Goal: Information Seeking & Learning: Learn about a topic

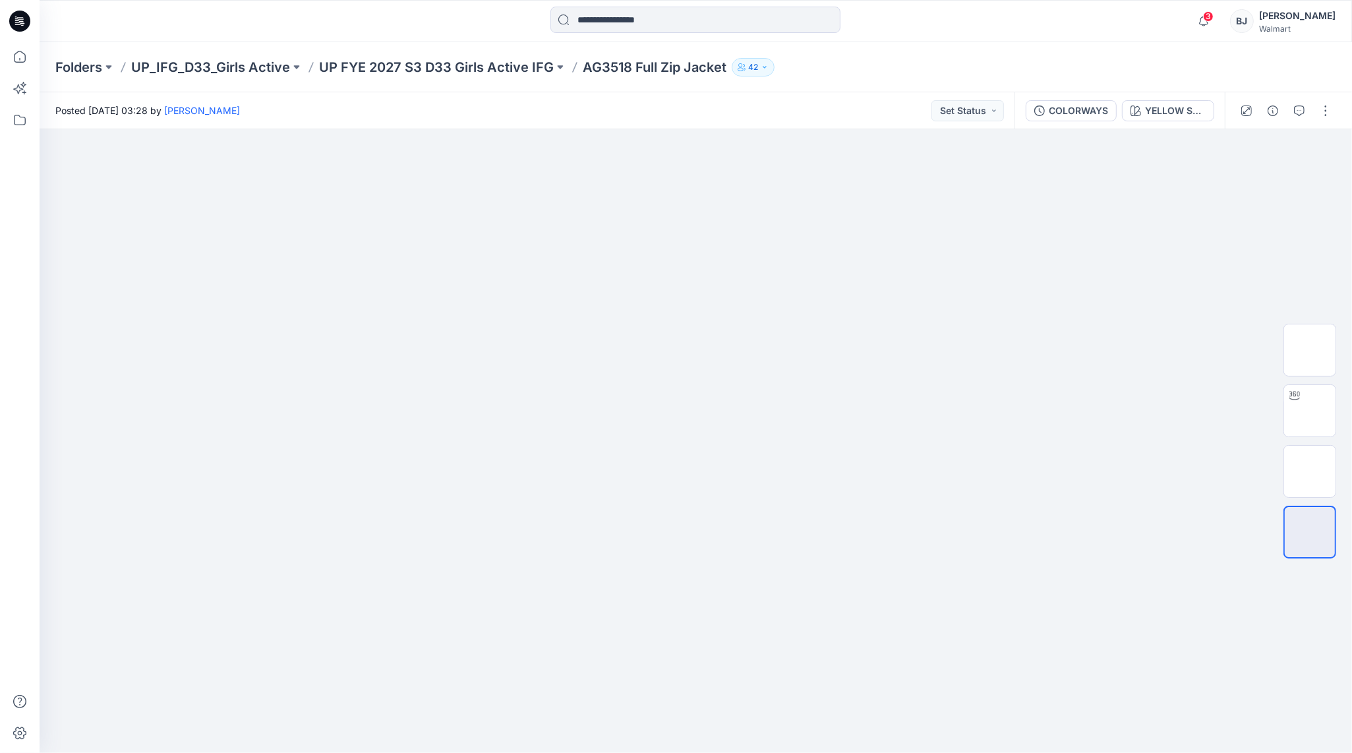
click at [506, 69] on p "UP FYE 2027 S3 D33 Girls Active IFG" at bounding box center [436, 67] width 235 height 18
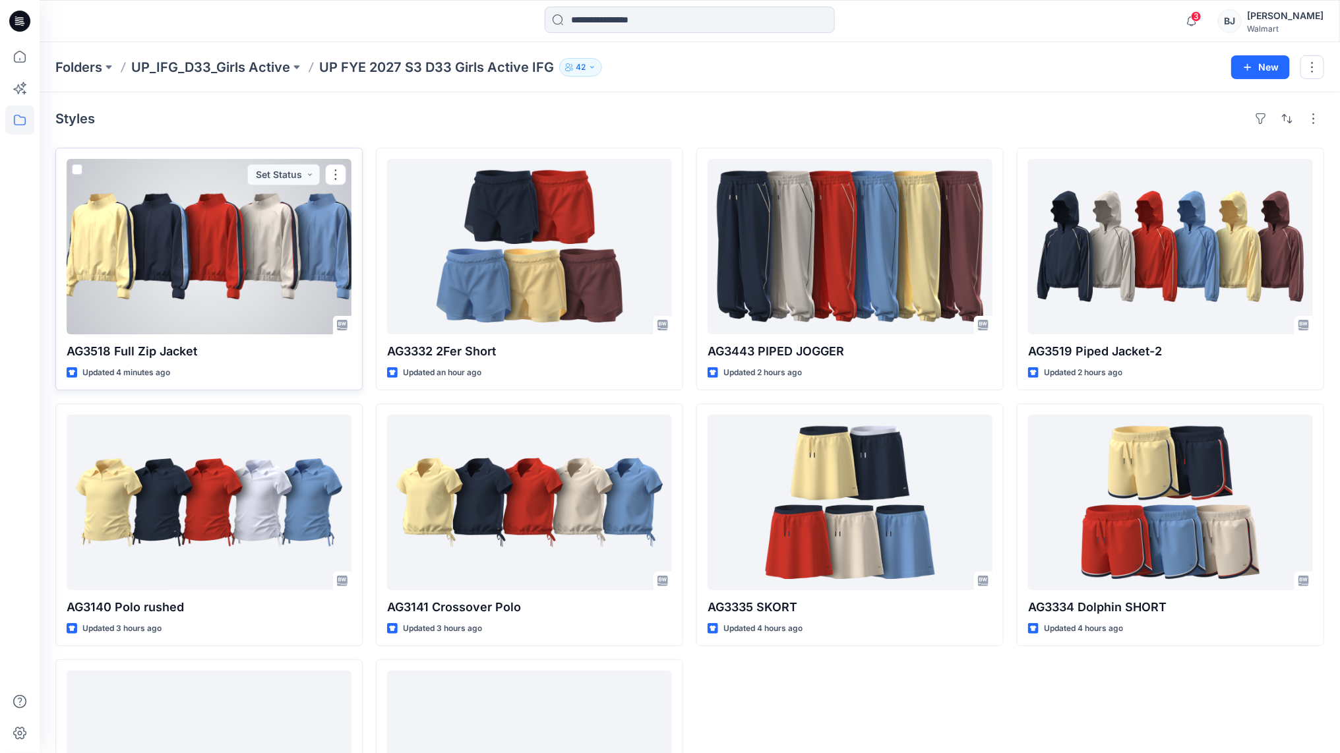
click at [309, 224] on div at bounding box center [209, 246] width 285 height 175
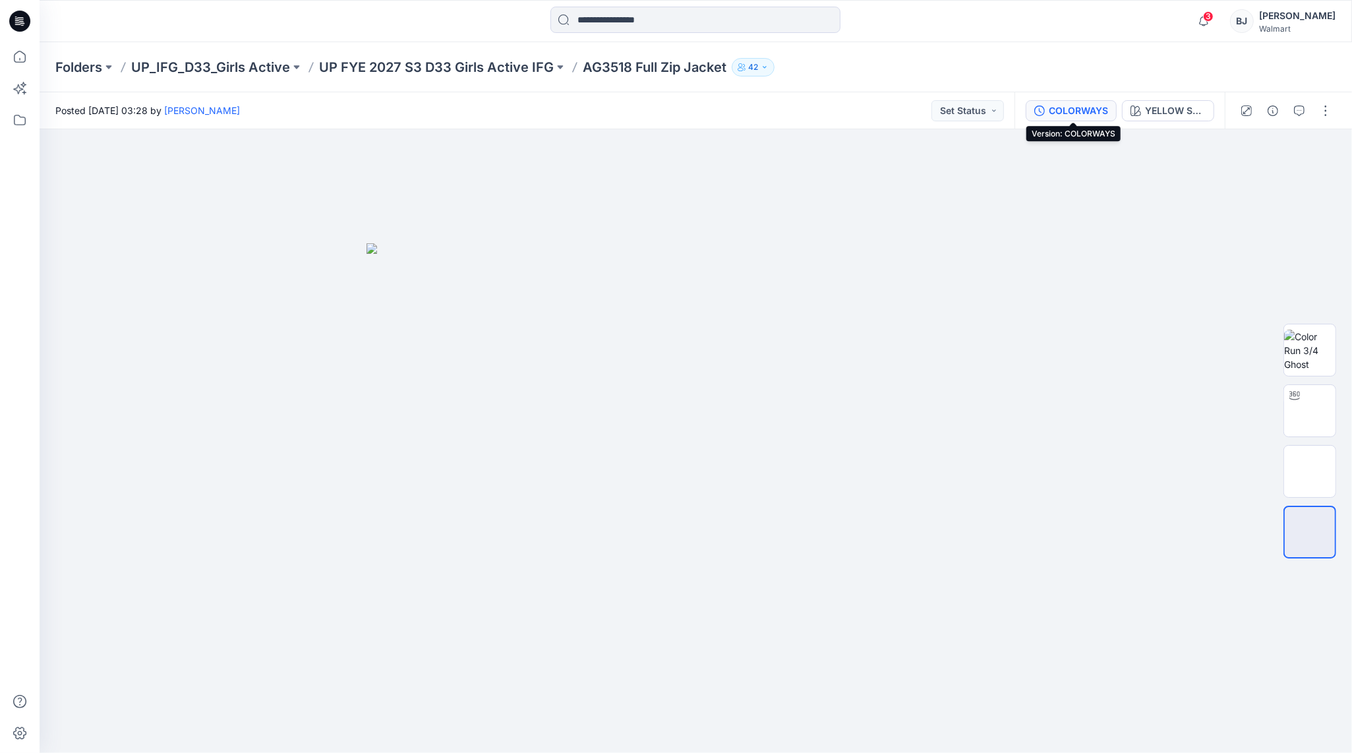
click at [1080, 109] on div "COLORWAYS" at bounding box center [1078, 111] width 59 height 15
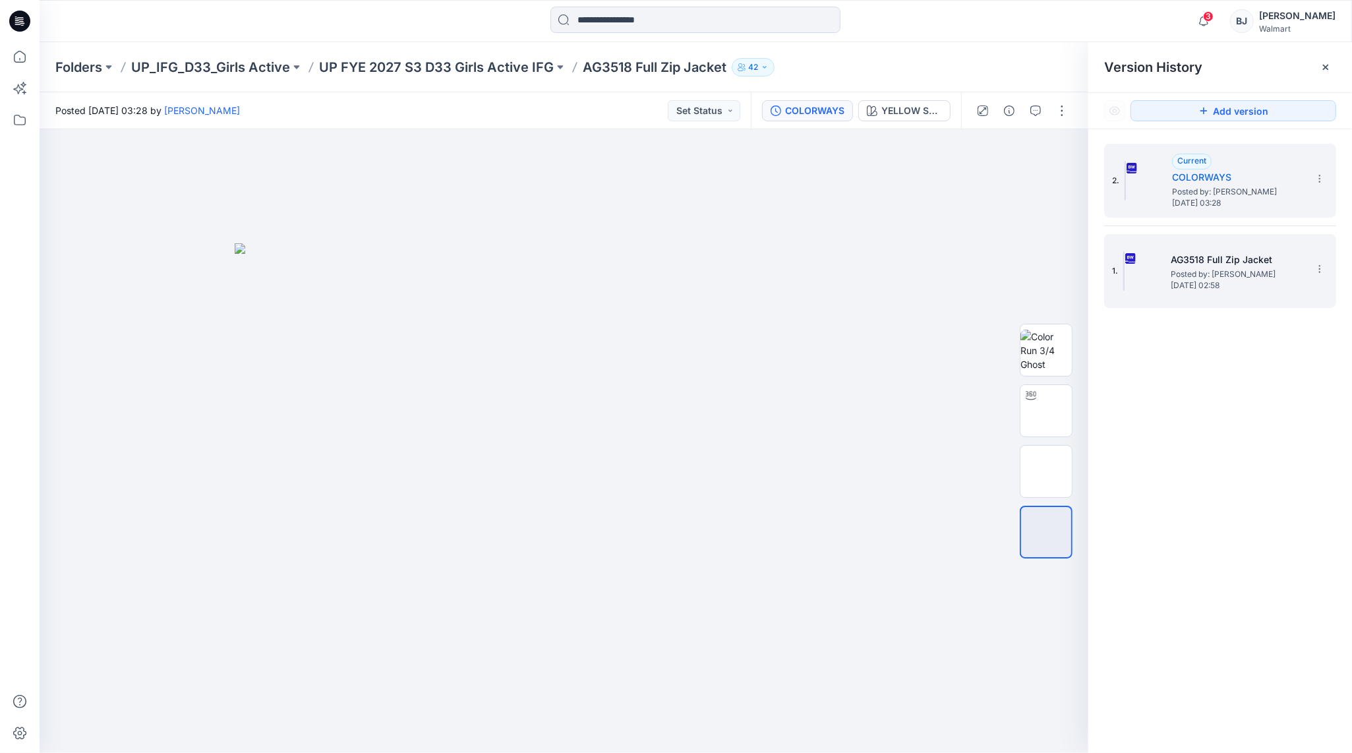
click at [1214, 278] on span "Posted by: [PERSON_NAME]" at bounding box center [1237, 274] width 132 height 13
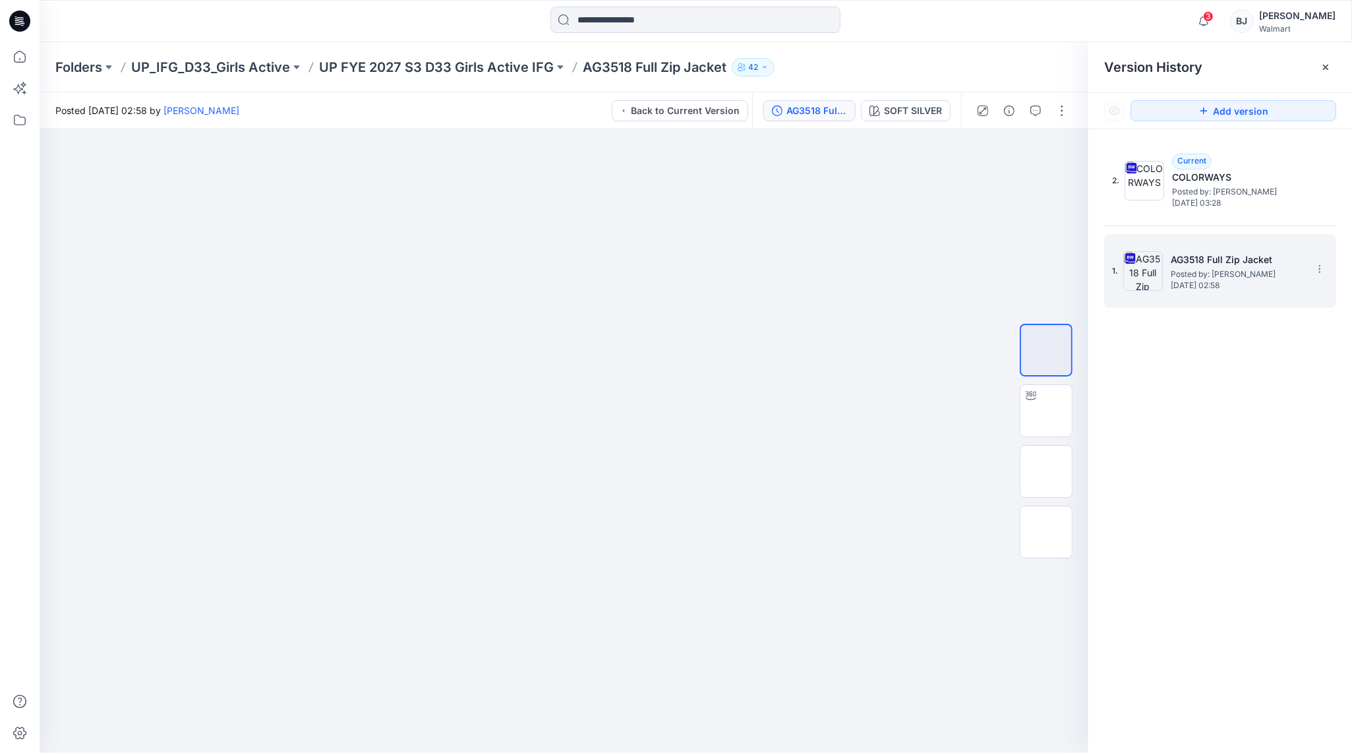
click at [1214, 268] on span "Posted by: [PERSON_NAME]" at bounding box center [1237, 274] width 132 height 13
click at [978, 222] on div at bounding box center [564, 441] width 1049 height 624
click at [1327, 63] on icon at bounding box center [1326, 67] width 11 height 11
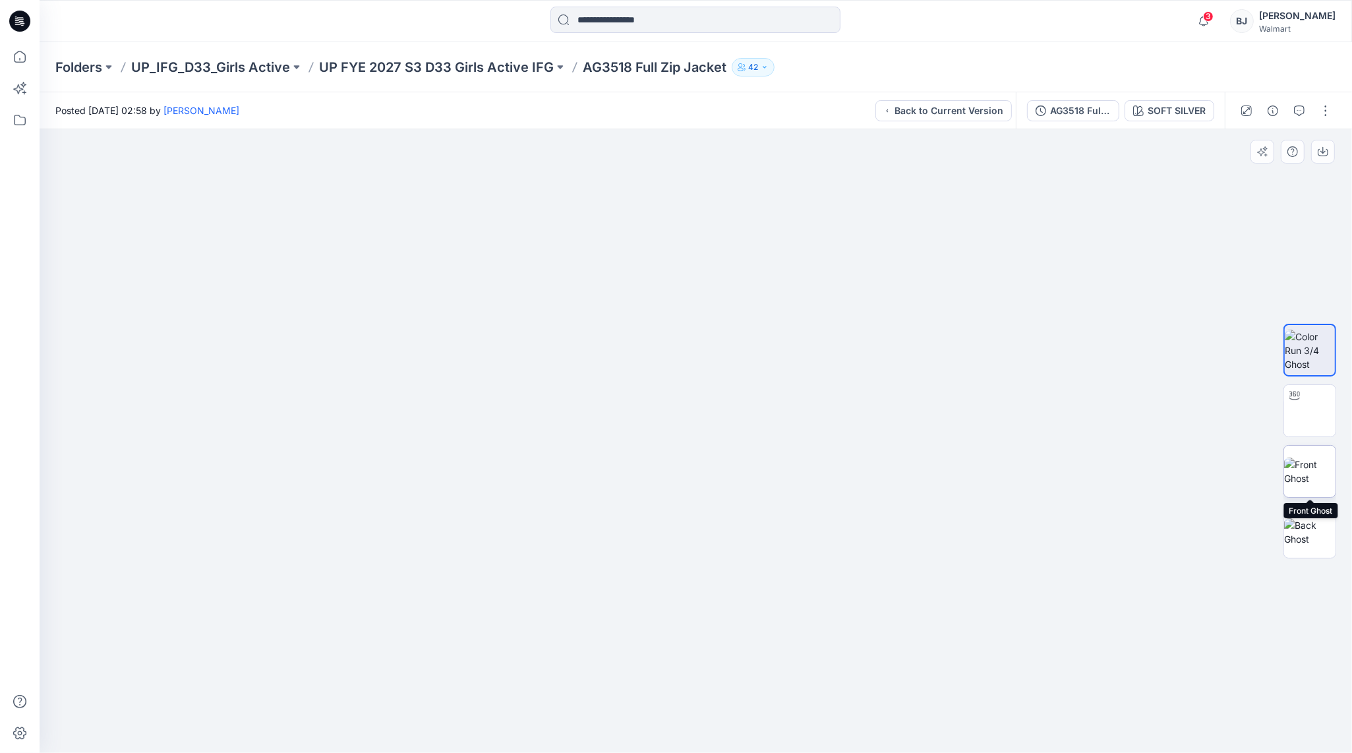
click at [1316, 465] on img at bounding box center [1309, 472] width 51 height 28
click at [1310, 411] on img at bounding box center [1310, 411] width 0 height 0
drag, startPoint x: 745, startPoint y: 667, endPoint x: 717, endPoint y: 665, distance: 28.5
click at [696, 722] on foreignobject at bounding box center [695, 716] width 15 height 15
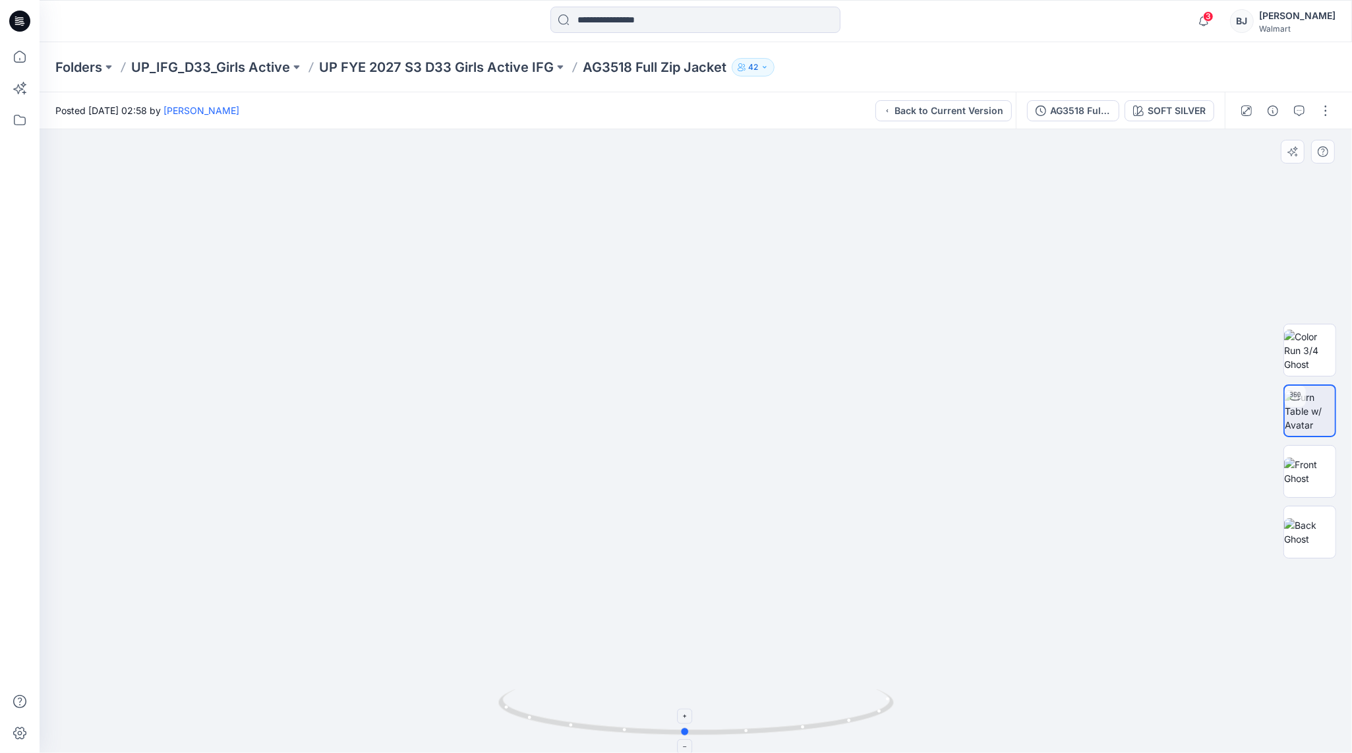
drag, startPoint x: 721, startPoint y: 734, endPoint x: 709, endPoint y: 729, distance: 12.1
click at [709, 729] on icon at bounding box center [697, 713] width 399 height 49
click at [1310, 531] on img at bounding box center [1309, 532] width 51 height 28
click at [1311, 347] on img at bounding box center [1309, 351] width 51 height 42
click at [501, 69] on p "UP FYE 2027 S3 D33 Girls Active IFG" at bounding box center [436, 67] width 235 height 18
